Goal: Task Accomplishment & Management: Manage account settings

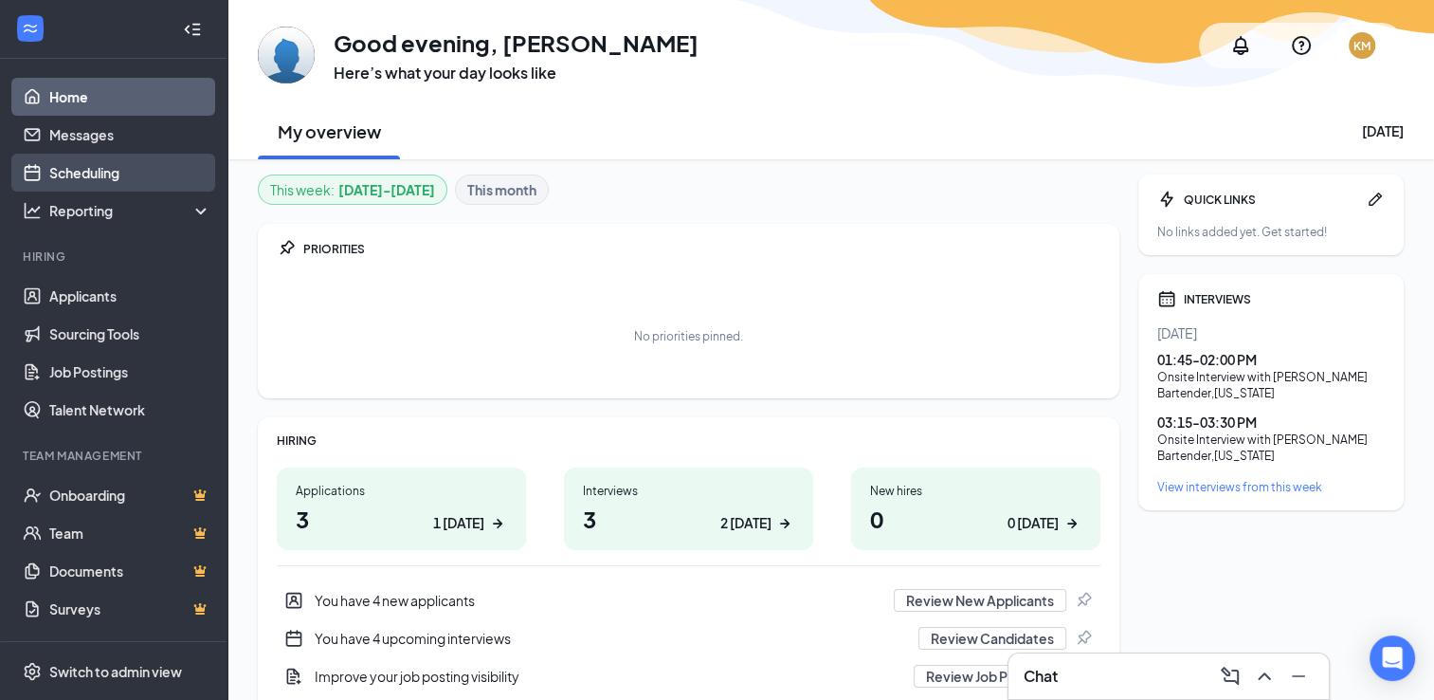
click at [102, 173] on link "Scheduling" at bounding box center [130, 173] width 162 height 38
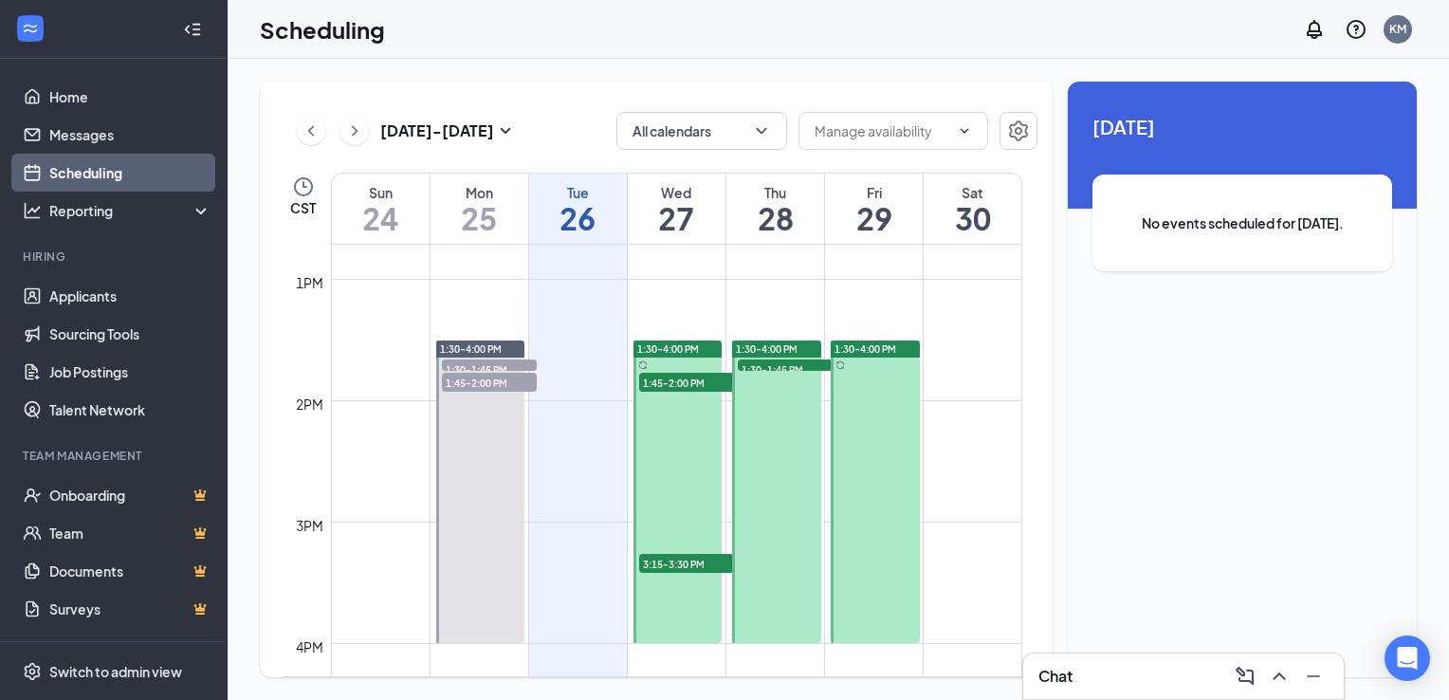
scroll to position [1549, 0]
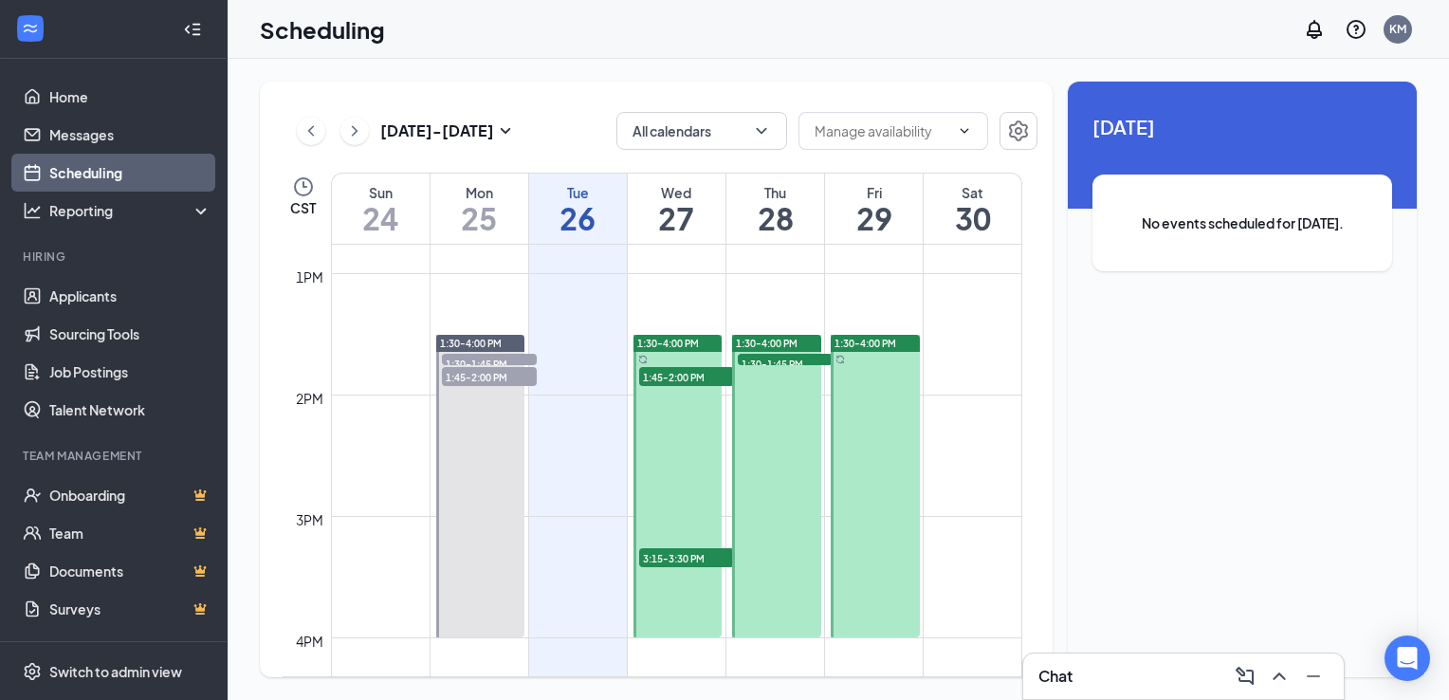
click at [679, 332] on td at bounding box center [676, 318] width 691 height 30
click at [681, 338] on span "1:30-4:00 PM" at bounding box center [668, 343] width 62 height 13
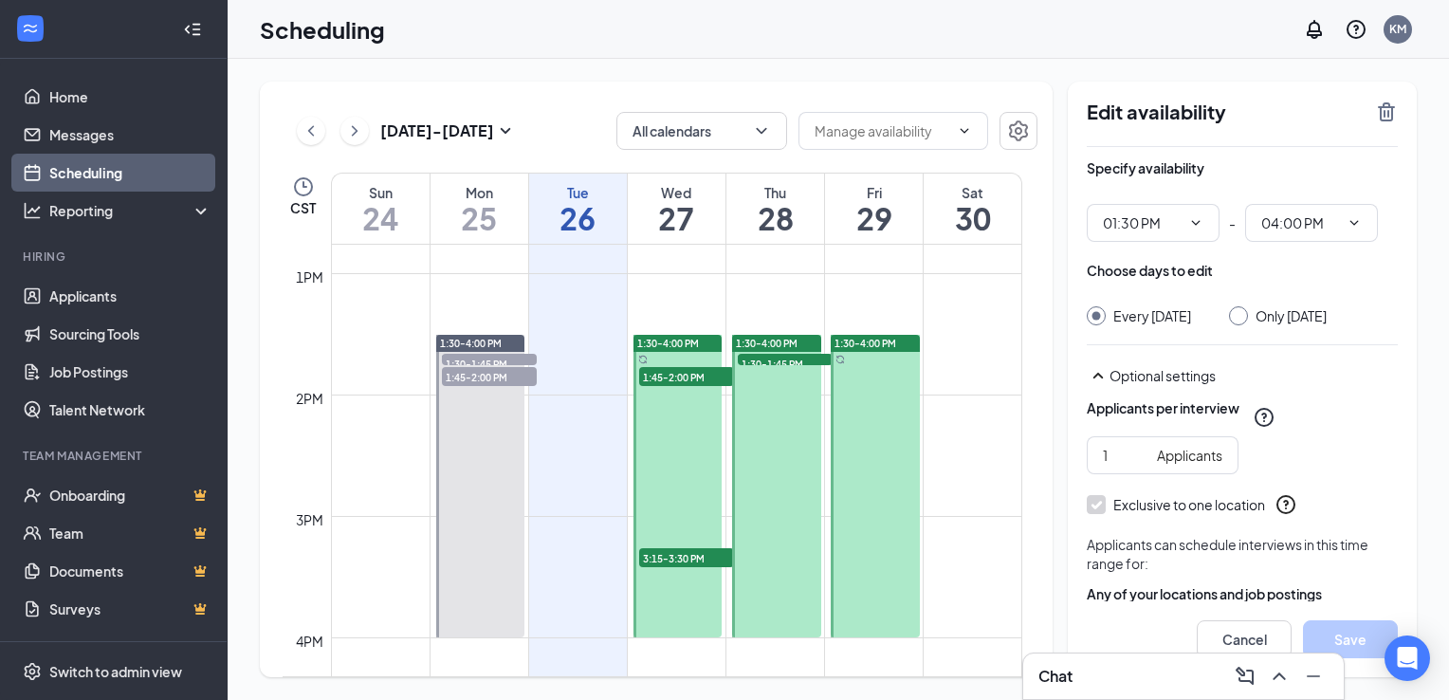
click at [1242, 314] on input "Only Wednesday, Aug 27" at bounding box center [1235, 312] width 13 height 13
radio input "true"
radio input "false"
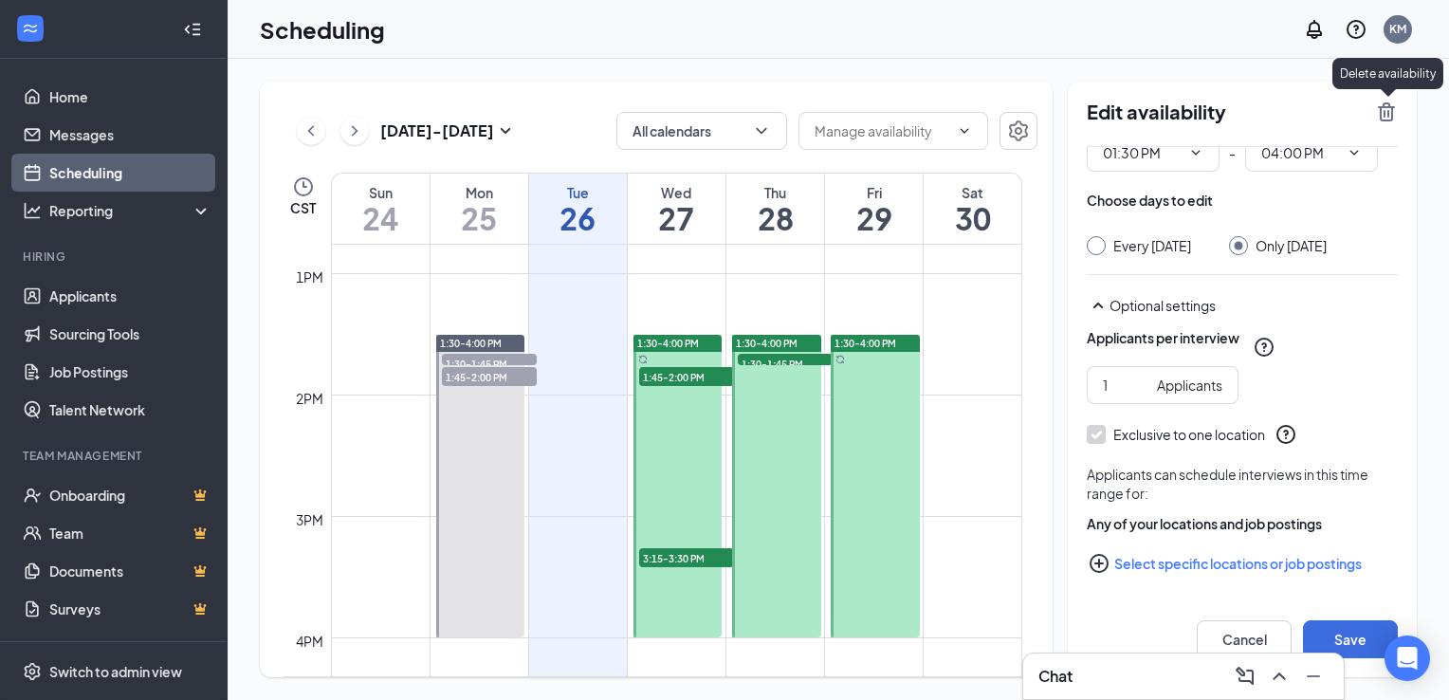
click at [1386, 112] on icon "TrashOutline" at bounding box center [1386, 111] width 23 height 23
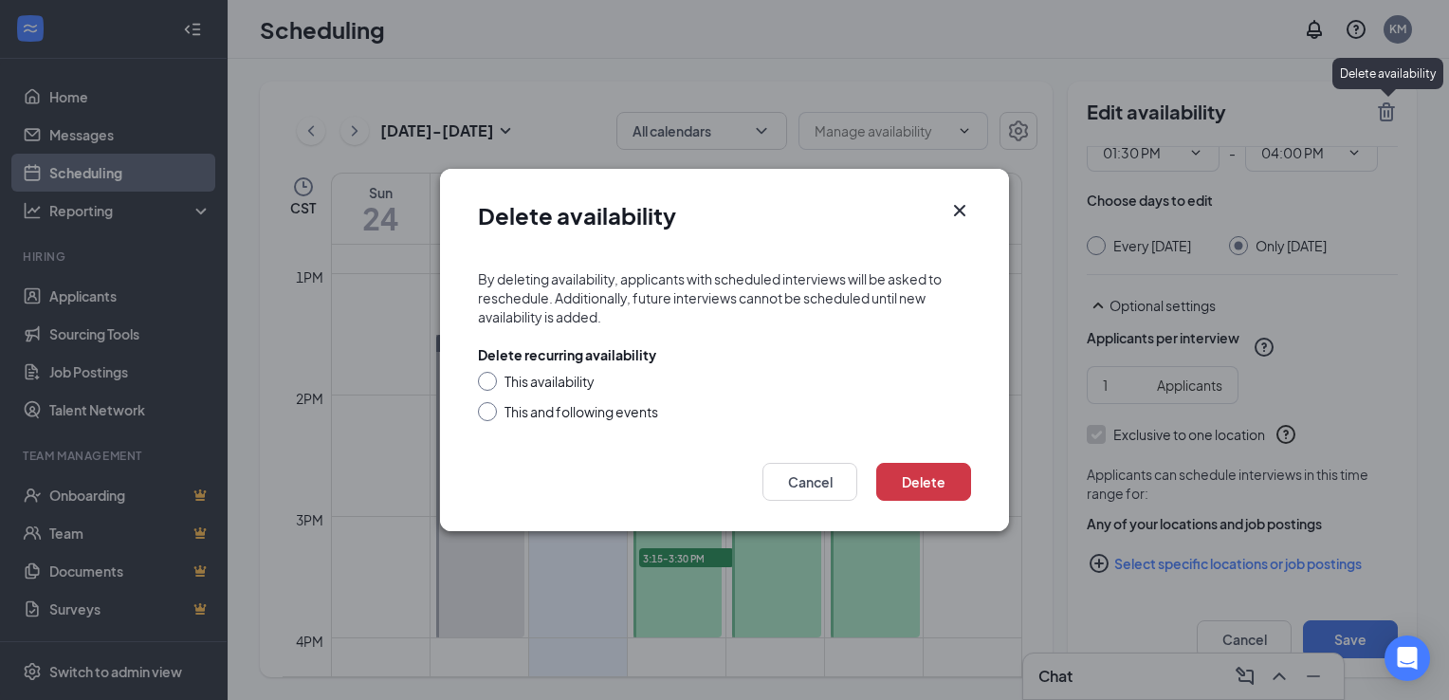
click at [491, 377] on div at bounding box center [487, 381] width 19 height 19
click at [489, 380] on input "This availability" at bounding box center [484, 378] width 13 height 13
radio input "true"
click at [923, 483] on button "Delete" at bounding box center [923, 482] width 95 height 38
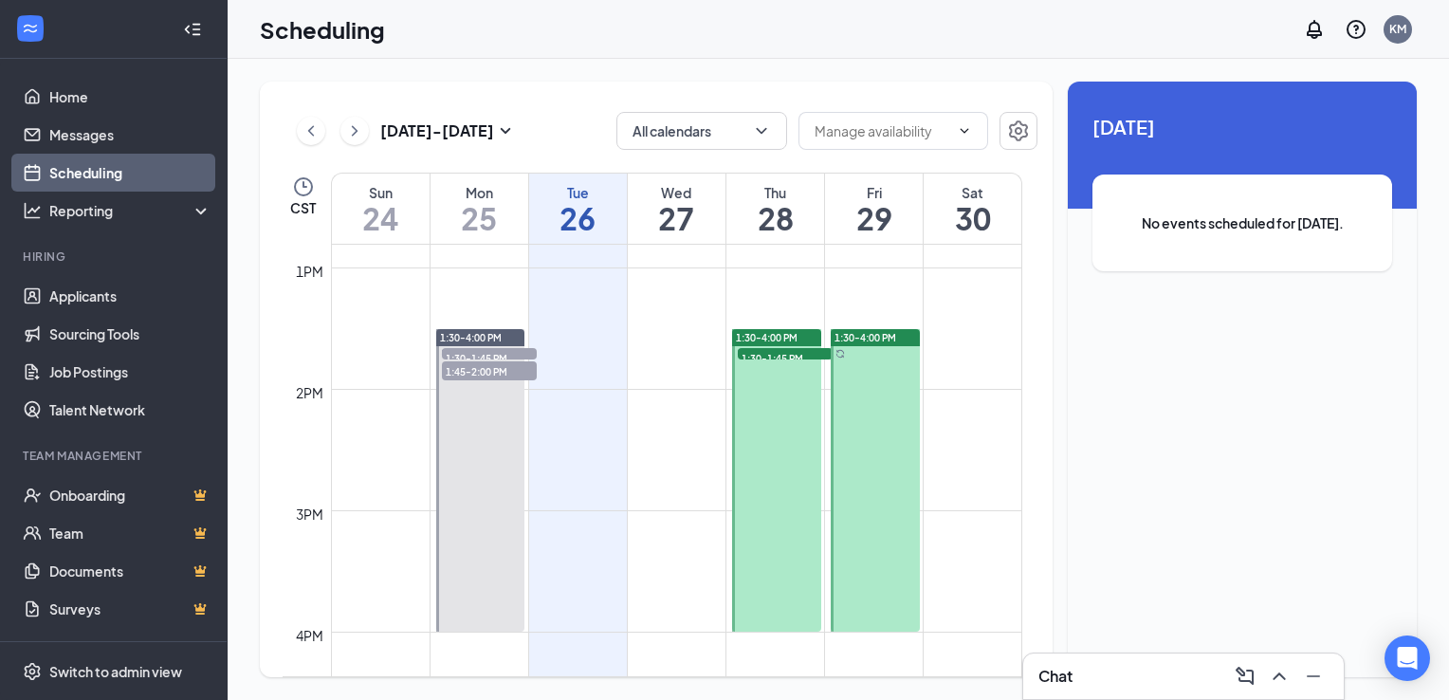
scroll to position [1532, 0]
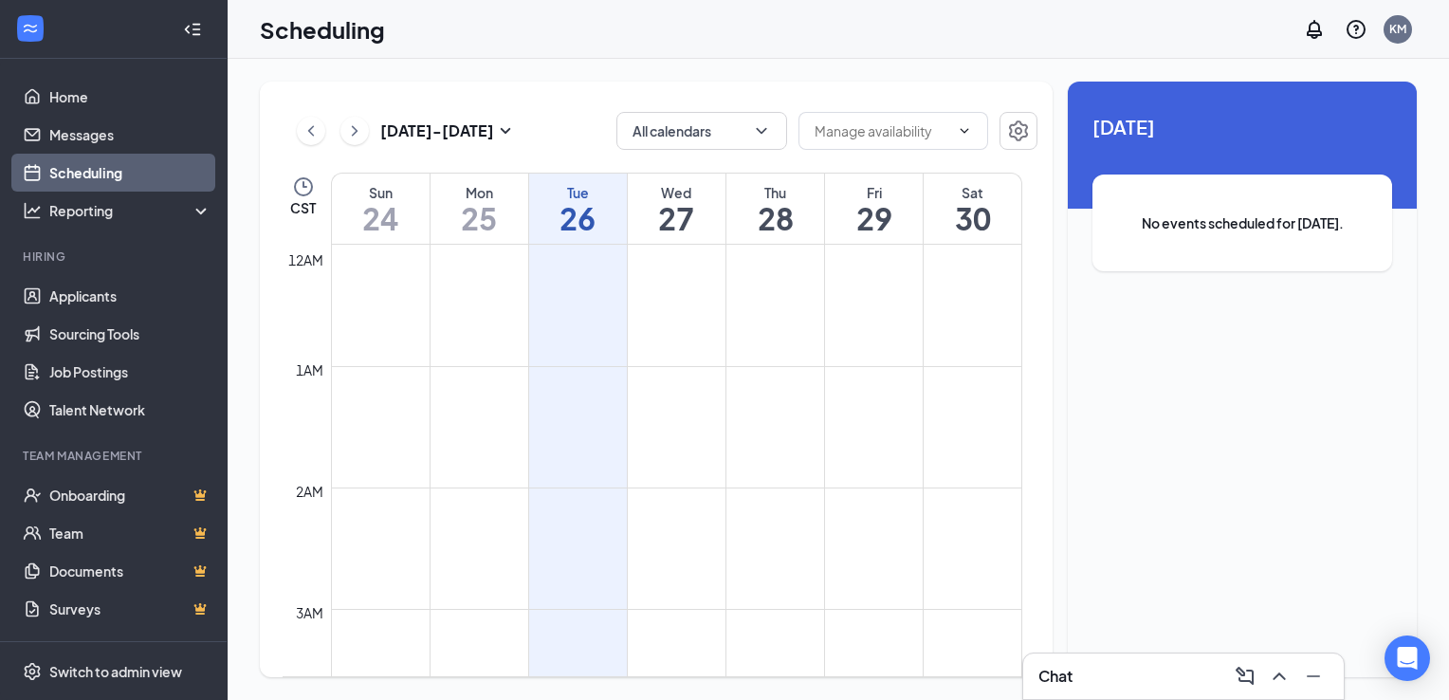
scroll to position [932, 0]
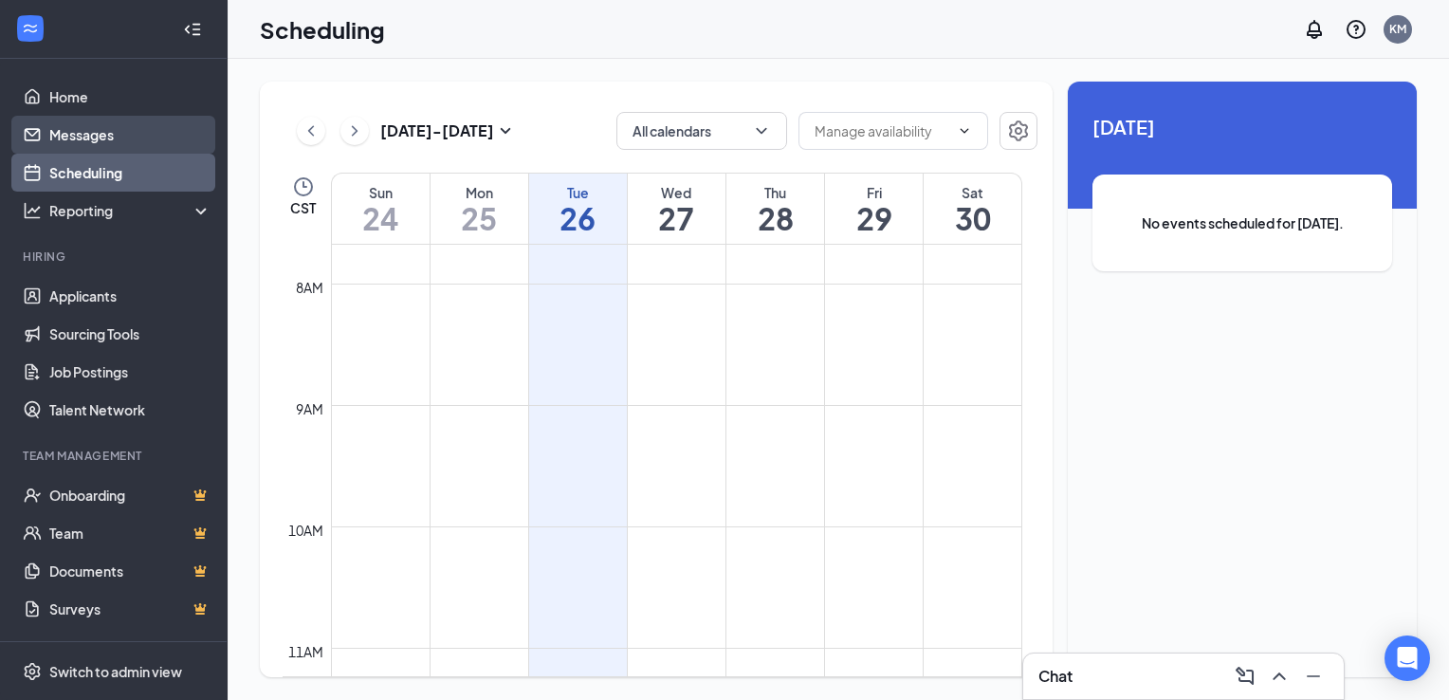
click at [91, 133] on link "Messages" at bounding box center [130, 135] width 162 height 38
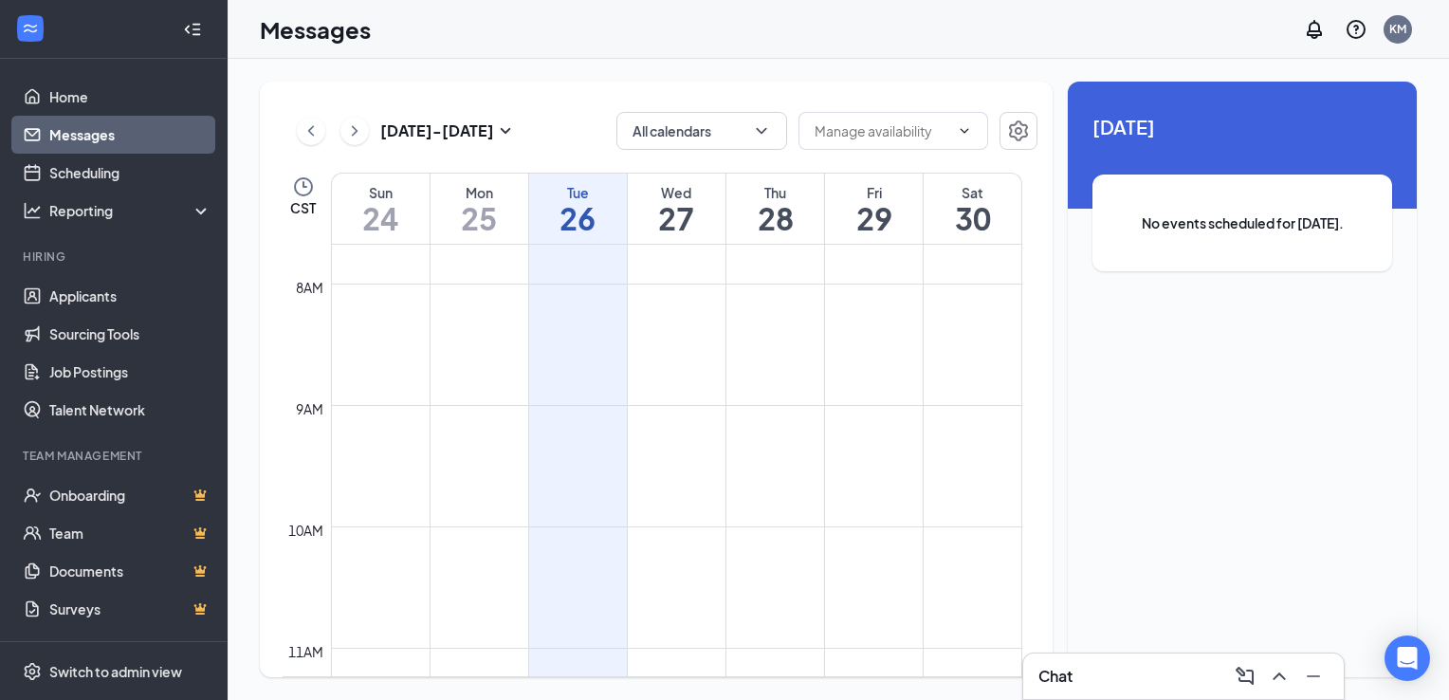
click at [120, 141] on link "Messages" at bounding box center [130, 135] width 162 height 38
click at [83, 173] on link "Scheduling" at bounding box center [130, 173] width 162 height 38
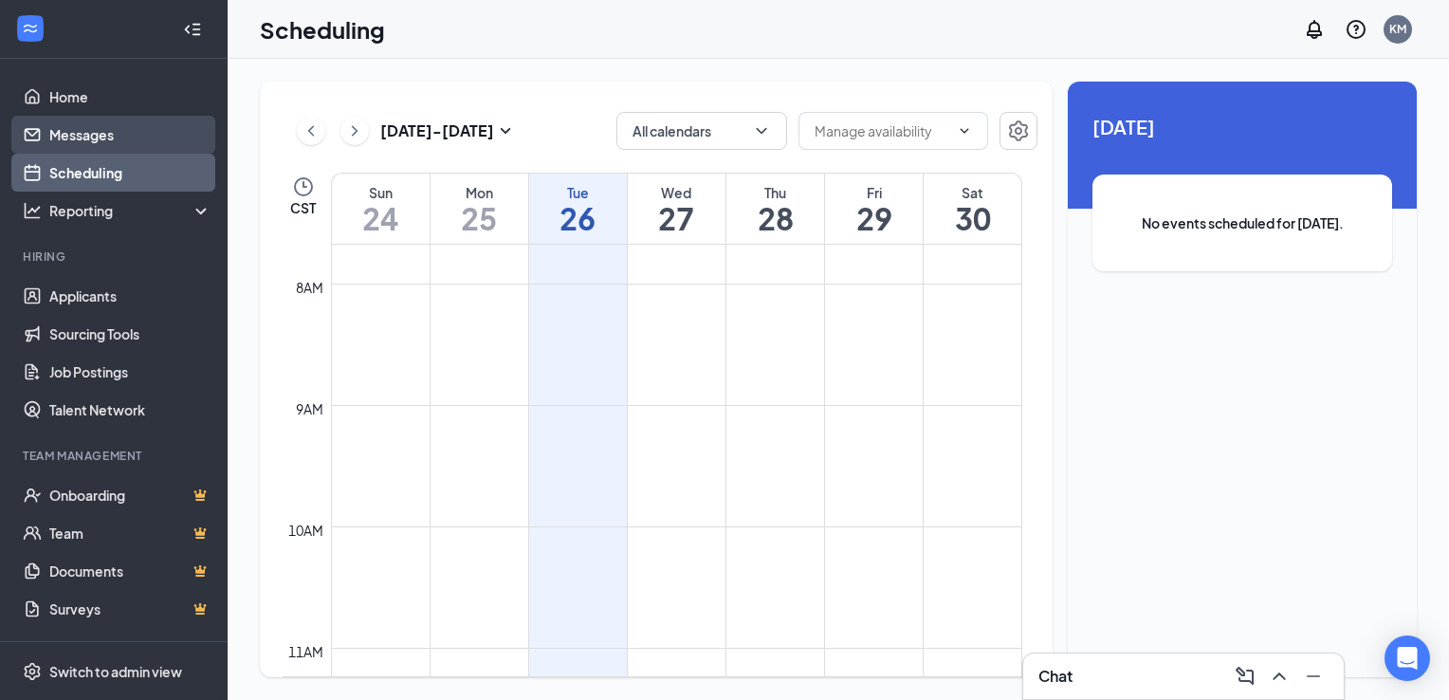
click at [93, 137] on link "Messages" at bounding box center [130, 135] width 162 height 38
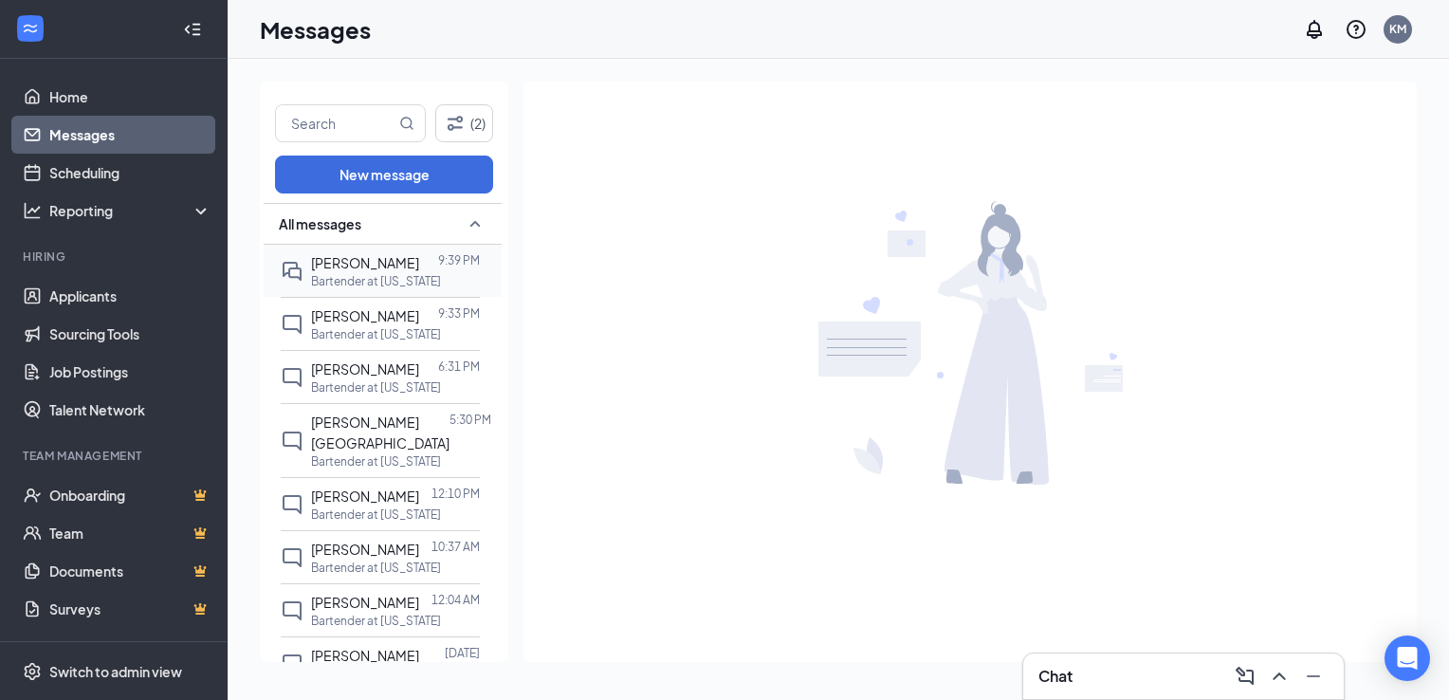
click at [366, 275] on p "Bartender at Minnesota" at bounding box center [376, 281] width 130 height 16
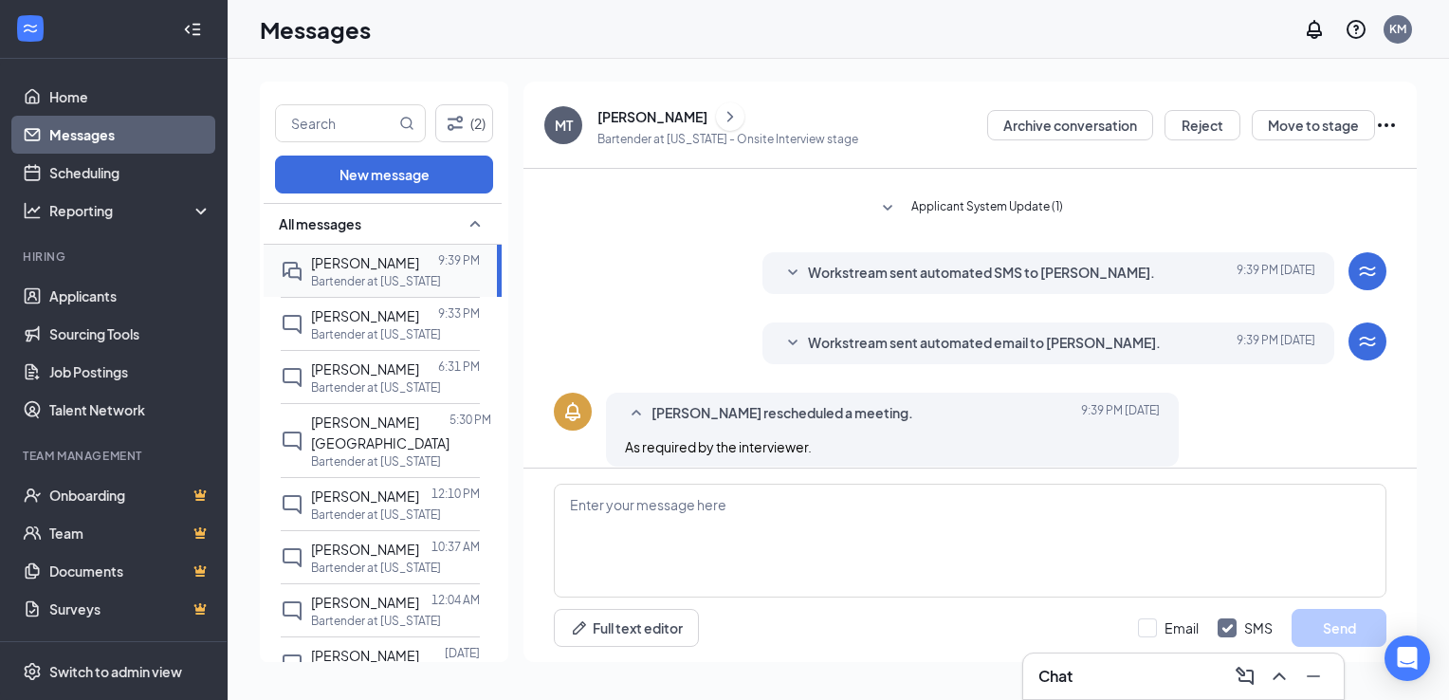
scroll to position [449, 0]
